Goal: Check status

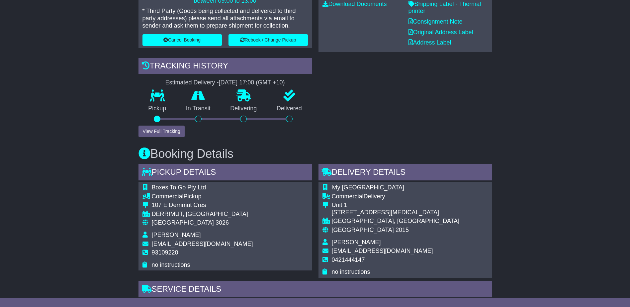
scroll to position [139, 0]
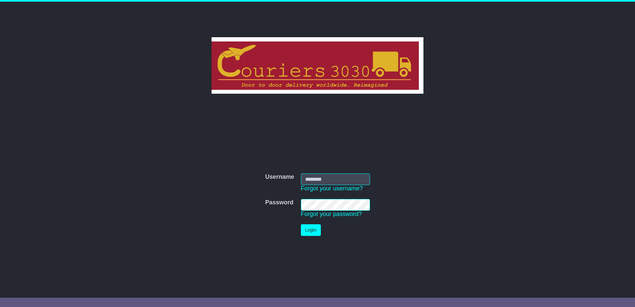
type input "********"
click at [313, 228] on button "Login" at bounding box center [311, 230] width 20 height 12
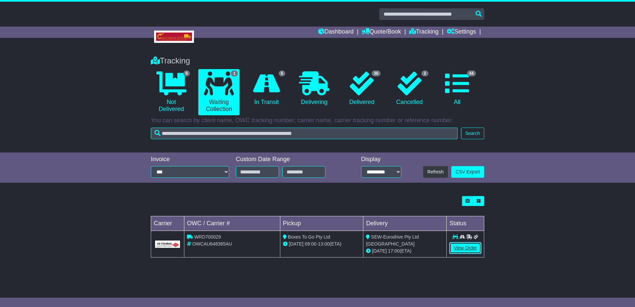
click at [462, 245] on link "View Order" at bounding box center [465, 248] width 32 height 12
